Goal: Task Accomplishment & Management: Understand process/instructions

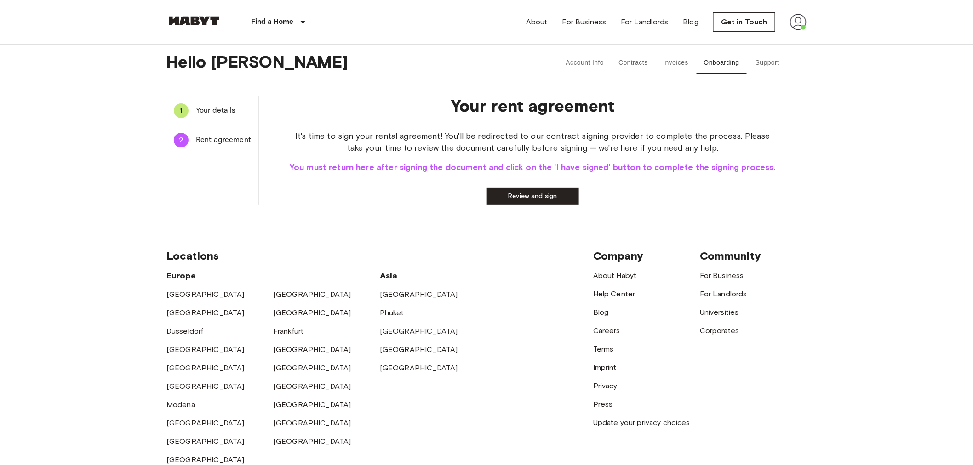
click at [221, 110] on span "Your details" at bounding box center [223, 110] width 55 height 11
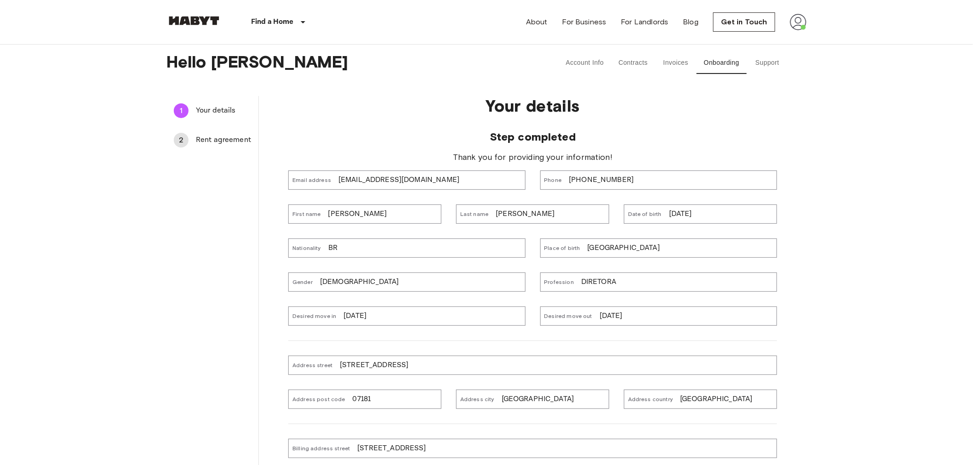
click at [414, 185] on p "[EMAIL_ADDRESS][DOMAIN_NAME]" at bounding box center [398, 180] width 121 height 11
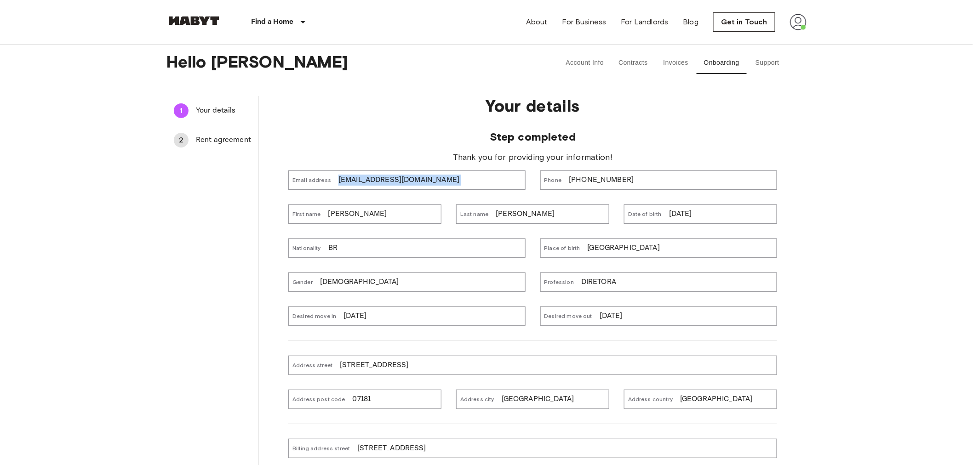
copy p "[EMAIL_ADDRESS][DOMAIN_NAME]"
click at [211, 128] on li "2 Rent agreement" at bounding box center [212, 140] width 92 height 29
click at [211, 131] on div "2 Rent agreement" at bounding box center [212, 140] width 92 height 22
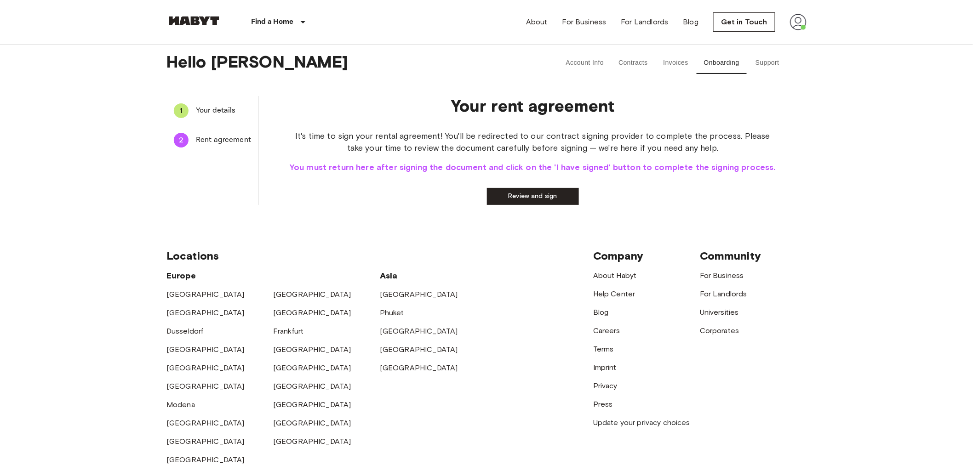
click at [541, 198] on link "Review and sign" at bounding box center [533, 196] width 92 height 17
click at [491, 192] on button "I have signed" at bounding box center [483, 196] width 92 height 17
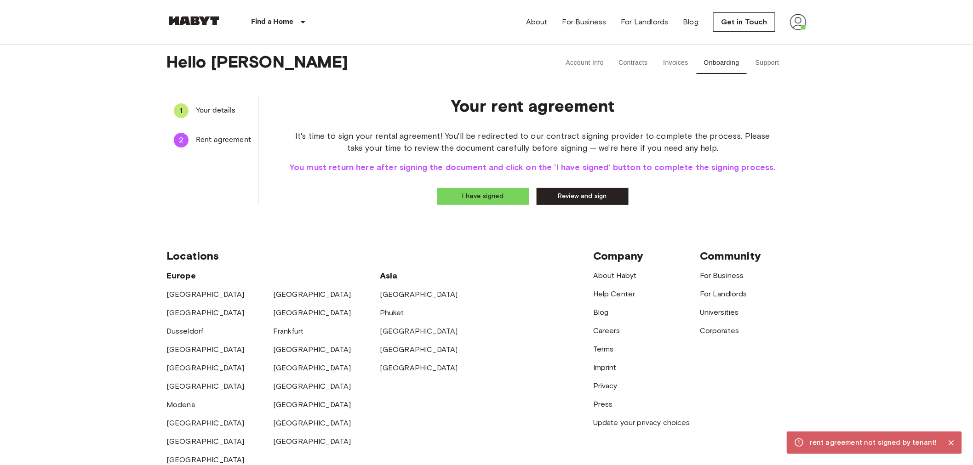
click at [588, 192] on link "Review and sign" at bounding box center [583, 196] width 92 height 17
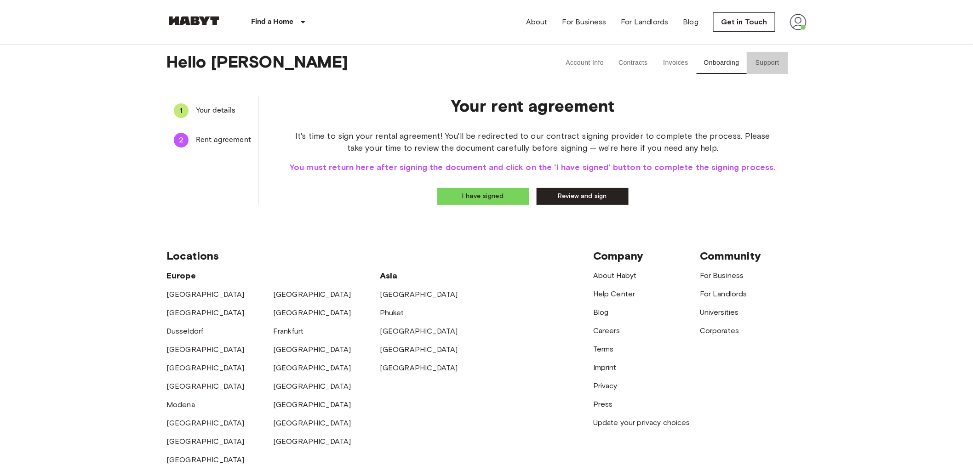
click at [772, 60] on button "Support" at bounding box center [767, 63] width 41 height 22
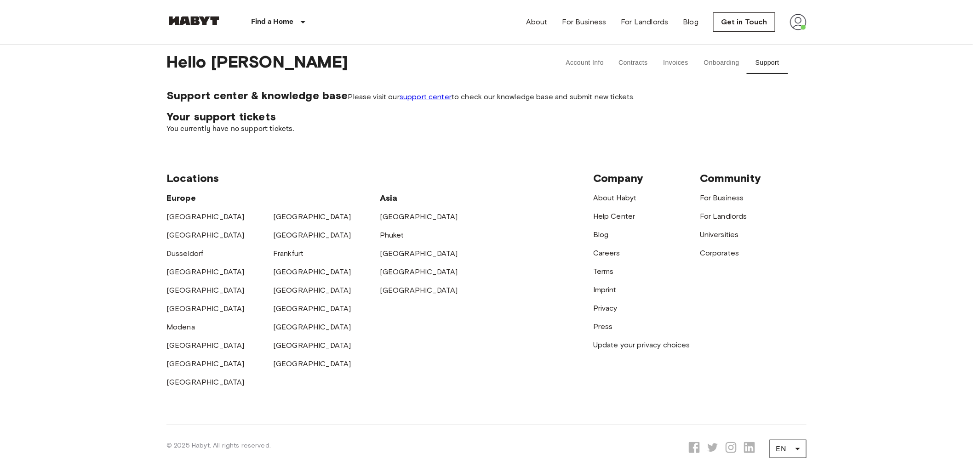
click at [400, 101] on link "support center" at bounding box center [426, 96] width 52 height 9
click at [716, 65] on button "Onboarding" at bounding box center [721, 63] width 50 height 22
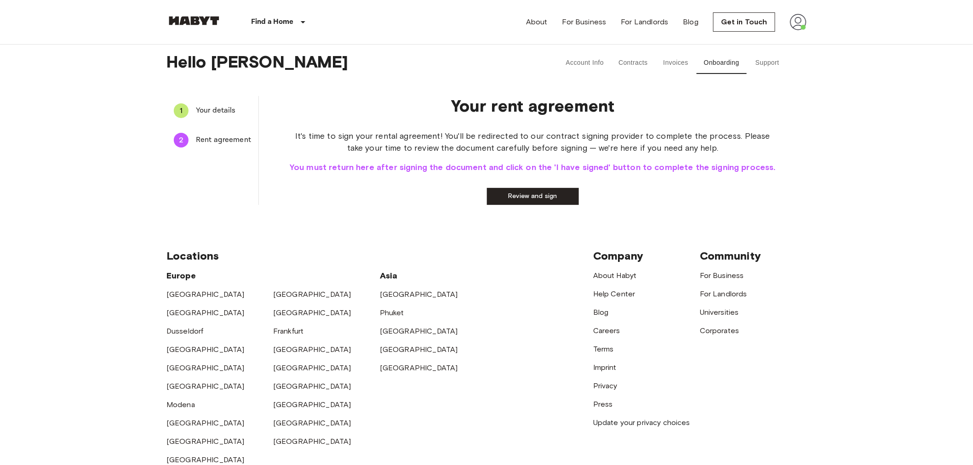
click at [205, 108] on span "Your details" at bounding box center [223, 110] width 55 height 11
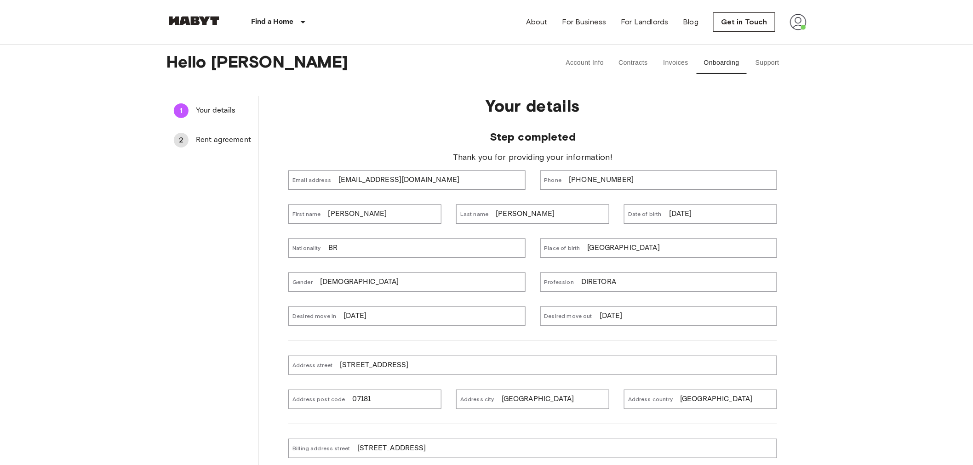
click at [243, 140] on span "Rent agreement" at bounding box center [223, 140] width 55 height 11
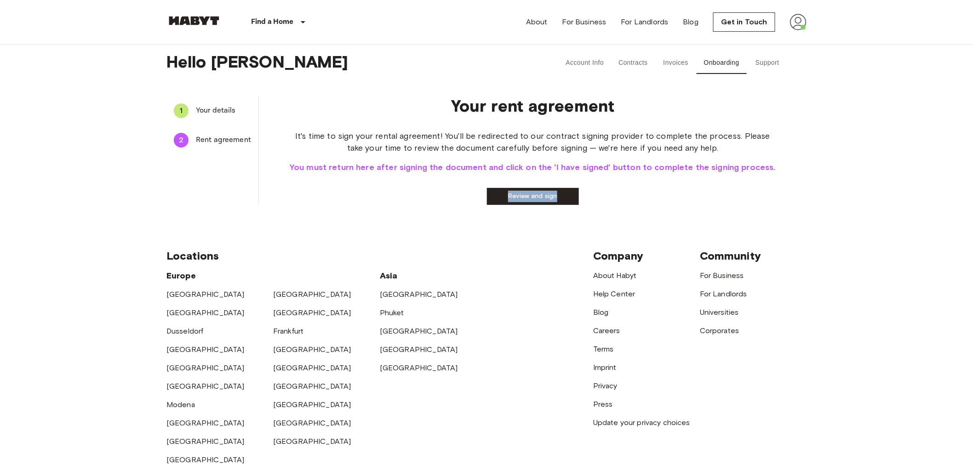
drag, startPoint x: 477, startPoint y: 206, endPoint x: 584, endPoint y: 191, distance: 108.2
click at [584, 191] on div "1 Your details 2 Rent agreement Your rent agreement It's time to sign your rent…" at bounding box center [486, 151] width 640 height 124
copy link "Review and sign"
click at [217, 109] on span "Your details" at bounding box center [223, 110] width 55 height 11
